Goal: Task Accomplishment & Management: Use online tool/utility

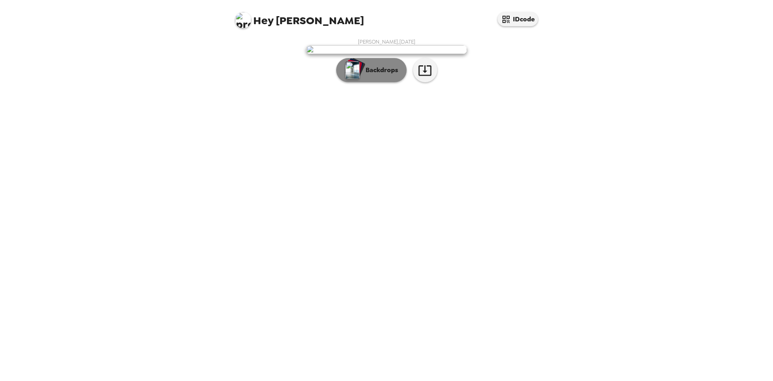
click at [388, 75] on p "Backdrops" at bounding box center [380, 70] width 37 height 10
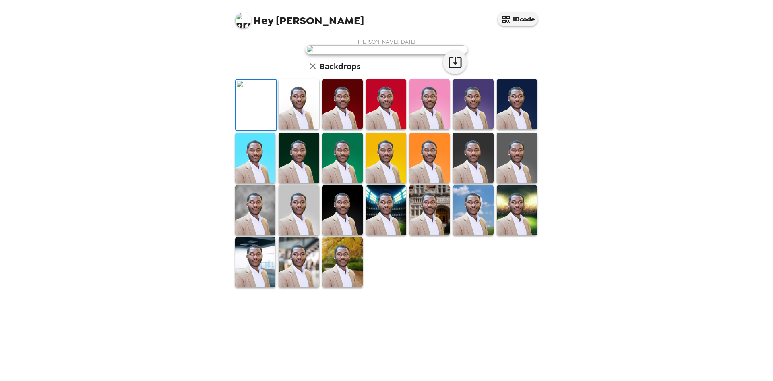
scroll to position [108, 0]
click at [340, 284] on img at bounding box center [343, 262] width 40 height 50
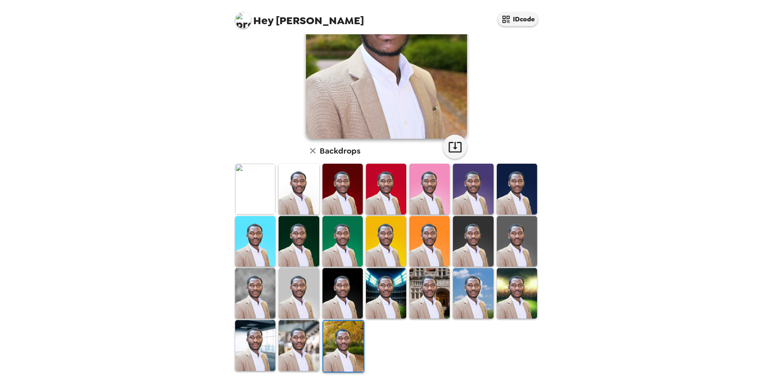
scroll to position [0, 0]
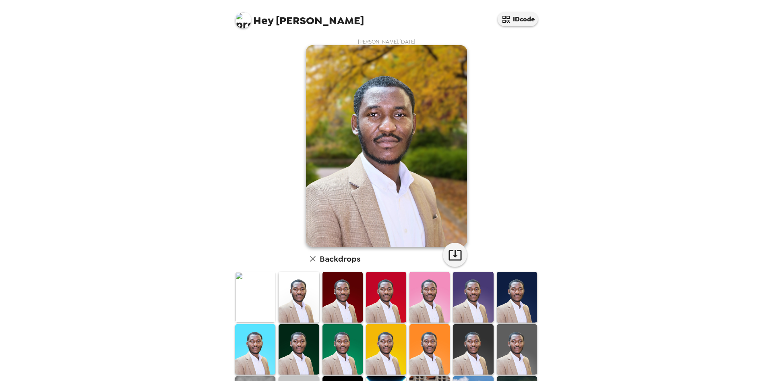
click at [520, 284] on img at bounding box center [517, 349] width 40 height 50
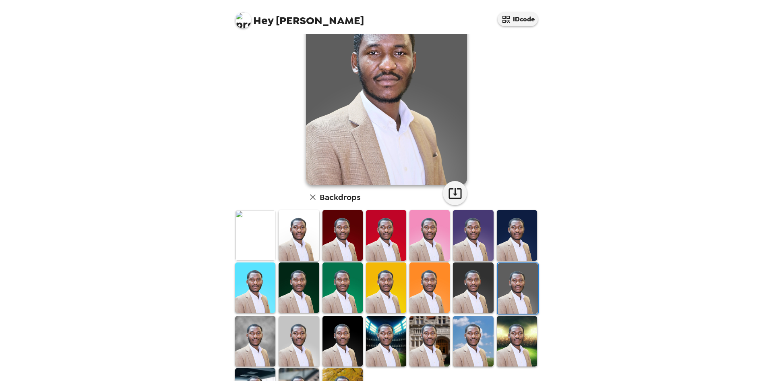
scroll to position [108, 0]
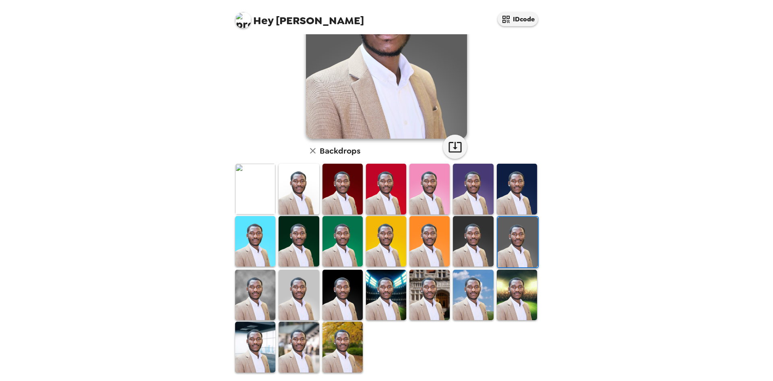
click at [261, 284] on img at bounding box center [255, 294] width 40 height 50
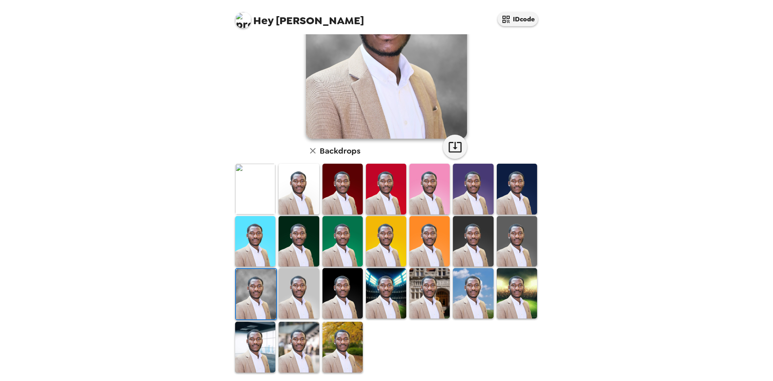
click at [301, 284] on img at bounding box center [299, 346] width 40 height 50
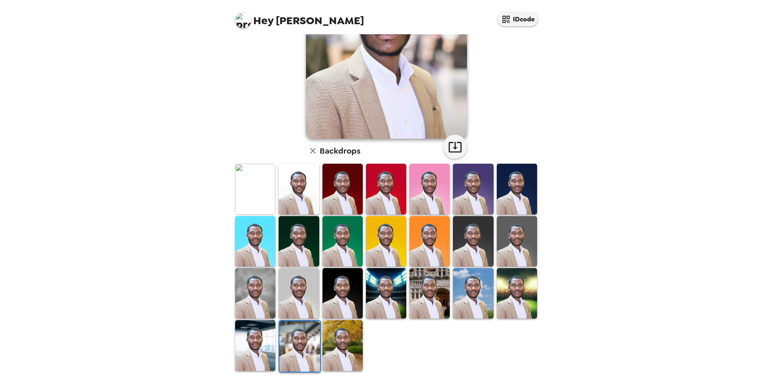
click at [434, 280] on img at bounding box center [430, 293] width 40 height 50
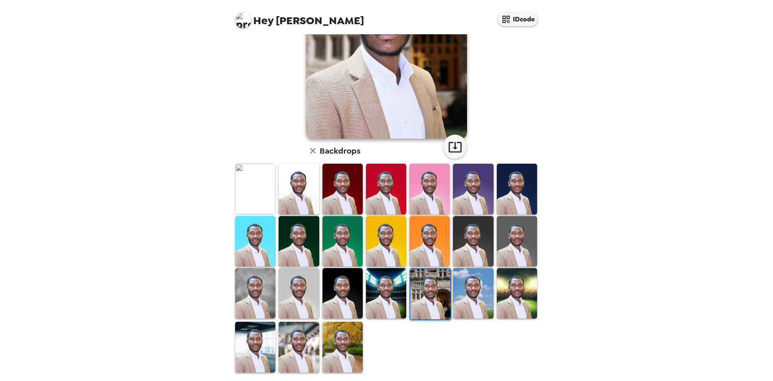
click at [473, 284] on img at bounding box center [473, 293] width 40 height 50
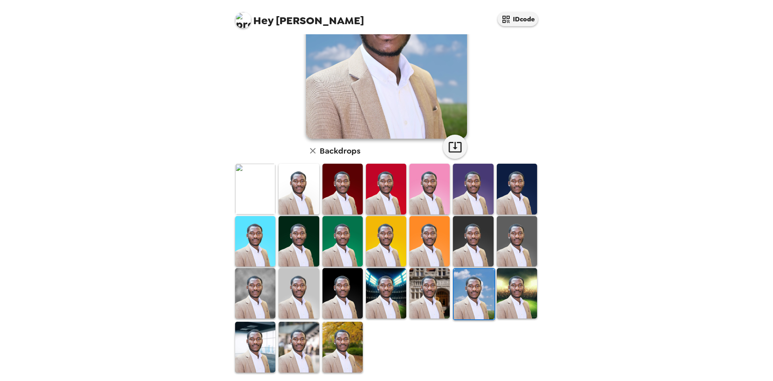
click at [520, 283] on img at bounding box center [517, 293] width 40 height 50
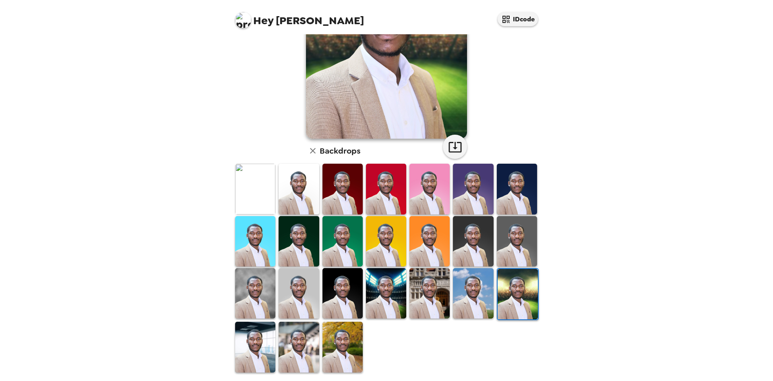
click at [332, 284] on img at bounding box center [343, 346] width 40 height 50
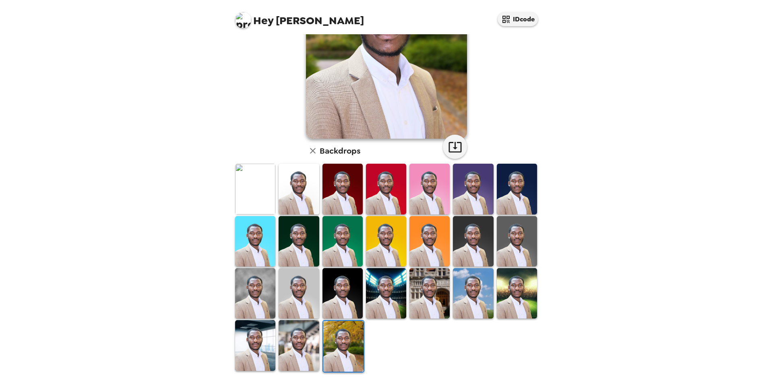
click at [301, 284] on img at bounding box center [299, 345] width 40 height 50
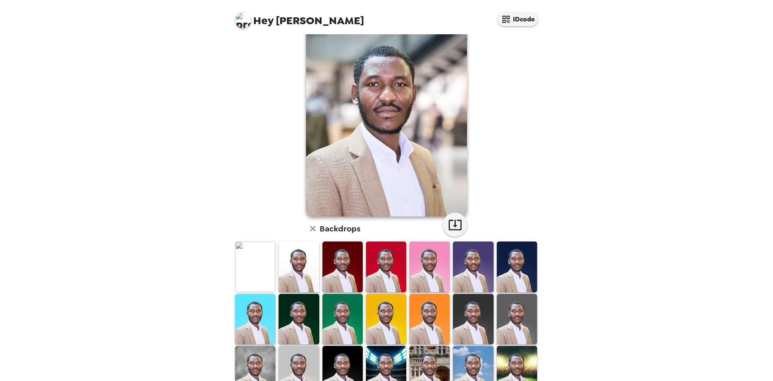
scroll to position [0, 0]
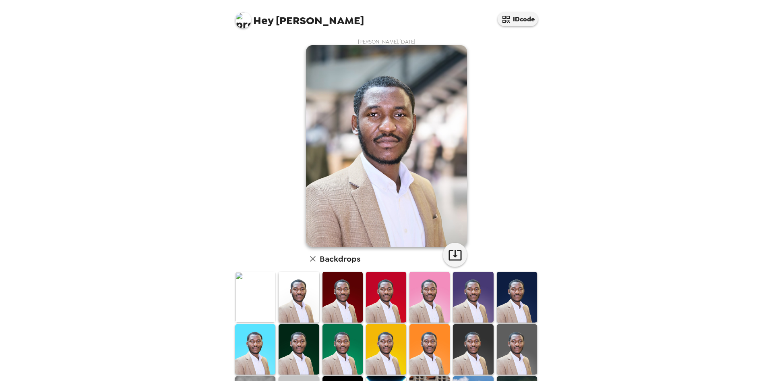
click at [381, 150] on img at bounding box center [386, 145] width 161 height 201
click at [245, 21] on img at bounding box center [243, 20] width 16 height 16
click at [266, 137] on div at bounding box center [386, 190] width 773 height 381
